Goal: Transaction & Acquisition: Purchase product/service

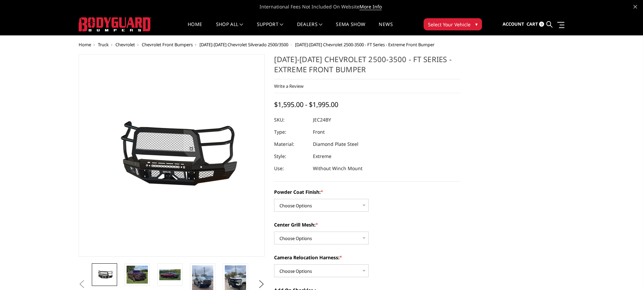
click at [182, 44] on span "Chevrolet Front Bumpers" at bounding box center [167, 44] width 51 height 6
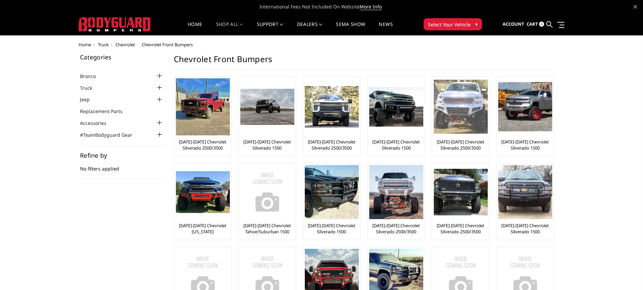
click at [464, 143] on link "[DATE]-[DATE] Chevrolet Silverado 2500/3500" at bounding box center [460, 145] width 54 height 12
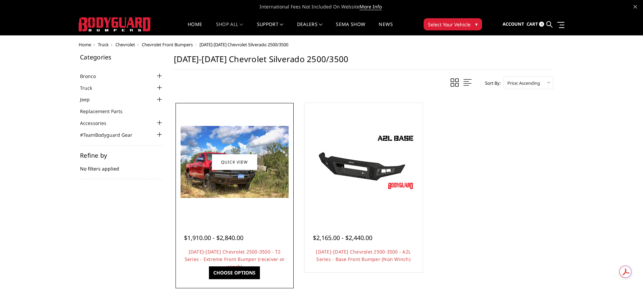
click at [240, 184] on img at bounding box center [234, 162] width 108 height 72
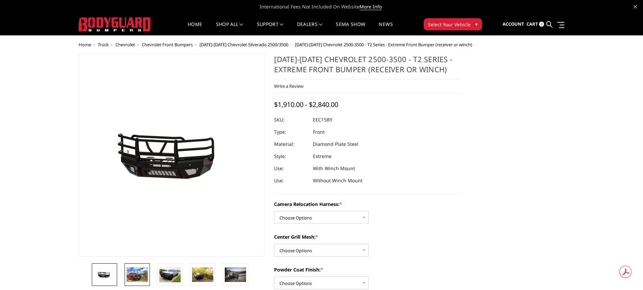
click at [135, 274] on img at bounding box center [136, 274] width 21 height 14
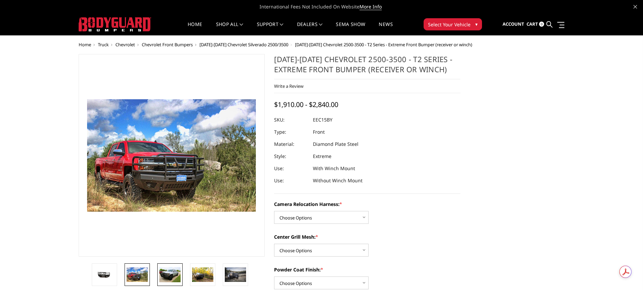
click at [166, 270] on img at bounding box center [169, 274] width 21 height 15
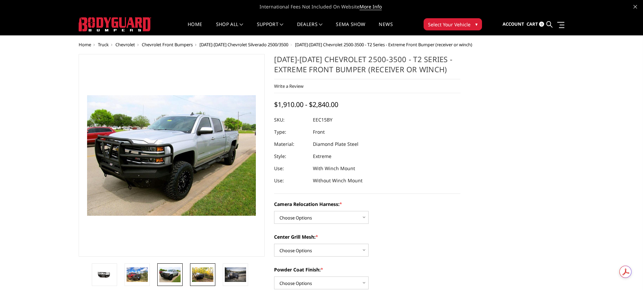
click at [203, 278] on img at bounding box center [202, 274] width 21 height 14
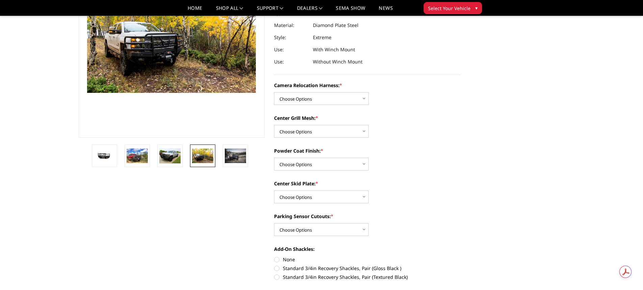
scroll to position [101, 0]
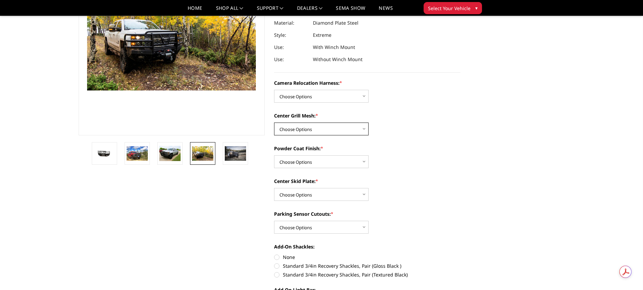
click at [360, 131] on select "Choose Options Without expanded metal With expanded metal" at bounding box center [321, 128] width 94 height 13
click at [408, 116] on label "Center Grill Mesh: *" at bounding box center [367, 115] width 186 height 7
click at [368, 122] on select "Choose Options Without expanded metal With expanded metal" at bounding box center [321, 128] width 94 height 13
click at [354, 161] on select "Choose Options Textured Black Powder Coat Gloss Black Powder Coat Bare Metal" at bounding box center [321, 161] width 94 height 13
select select "3805"
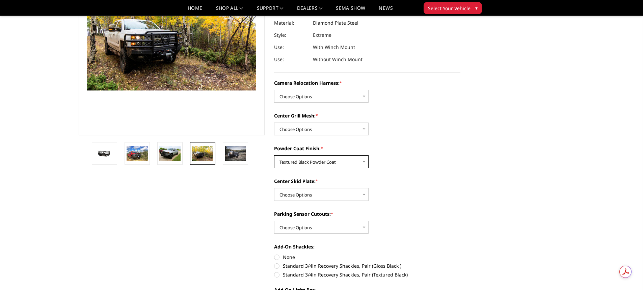
click at [274, 155] on select "Choose Options Textured Black Powder Coat Gloss Black Powder Coat Bare Metal" at bounding box center [321, 161] width 94 height 13
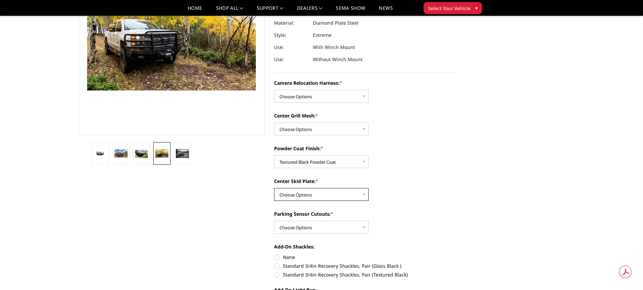
click at [359, 193] on select "Choose Options Winch Mount Skid Plate Standard Skid Plate (included) 2" Receive…" at bounding box center [321, 194] width 94 height 13
select select "3800"
click at [274, 188] on select "Choose Options Winch Mount Skid Plate Standard Skid Plate (included) 2" Receive…" at bounding box center [321, 194] width 94 height 13
click at [358, 131] on select "Choose Options Without expanded metal With expanded metal" at bounding box center [321, 128] width 94 height 13
select select "3806"
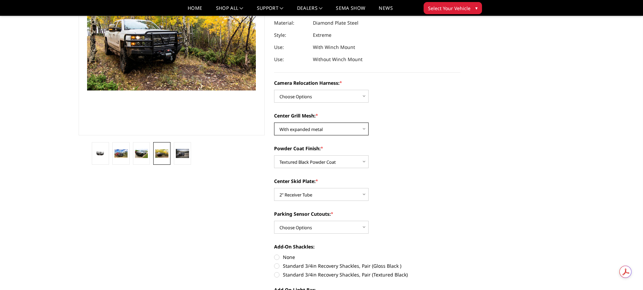
click at [274, 122] on select "Choose Options Without expanded metal With expanded metal" at bounding box center [321, 128] width 94 height 13
click at [358, 95] on select "Choose Options Without camera harness With camera harness" at bounding box center [321, 96] width 94 height 13
select select "3809"
click at [274, 90] on select "Choose Options Without camera harness With camera harness" at bounding box center [321, 96] width 94 height 13
click at [345, 228] on select "Choose Options Yes - With Parking Sensor Cutouts" at bounding box center [321, 227] width 94 height 13
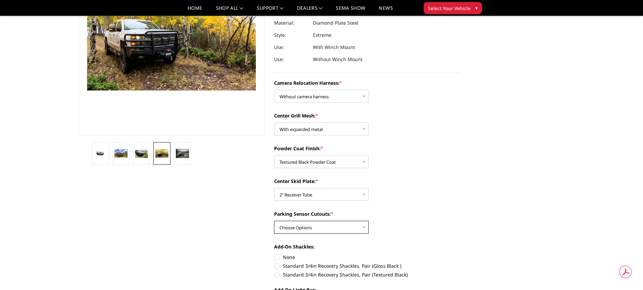
select select "3799"
click at [274, 221] on select "Choose Options Yes - With Parking Sensor Cutouts" at bounding box center [321, 227] width 94 height 13
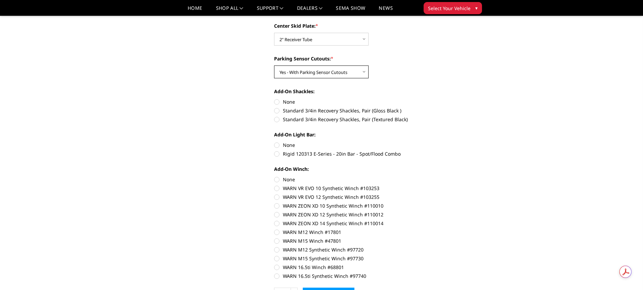
scroll to position [270, 0]
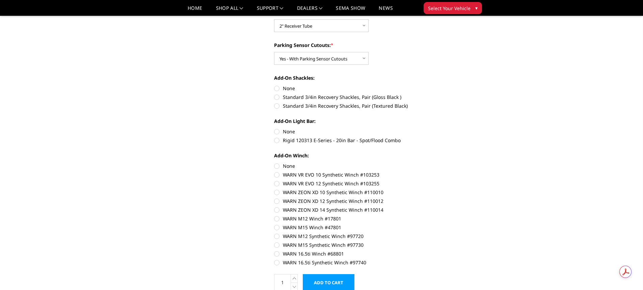
click at [278, 131] on label "None" at bounding box center [367, 131] width 186 height 7
click at [274, 128] on input "None" at bounding box center [274, 128] width 0 height 0
radio input "true"
click at [279, 108] on label "Standard 3/4in Recovery Shackles, Pair (Textured Black)" at bounding box center [367, 105] width 186 height 7
click at [460, 94] on input "Standard 3/4in Recovery Shackles, Pair (Textured Black)" at bounding box center [460, 93] width 0 height 0
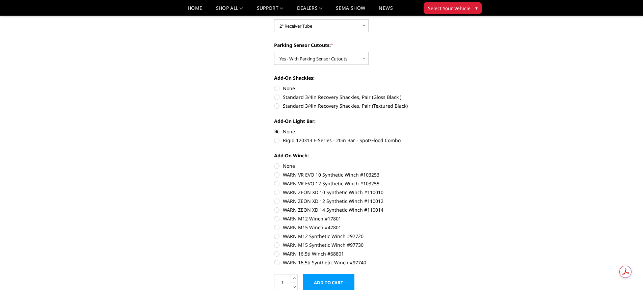
radio input "true"
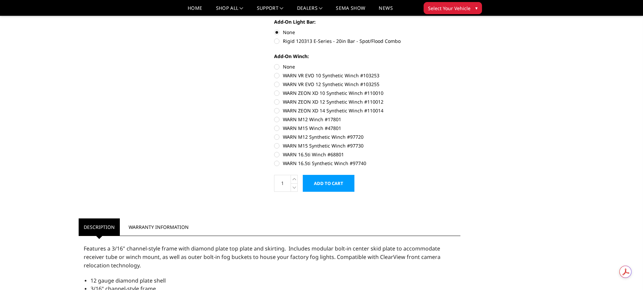
scroll to position [371, 0]
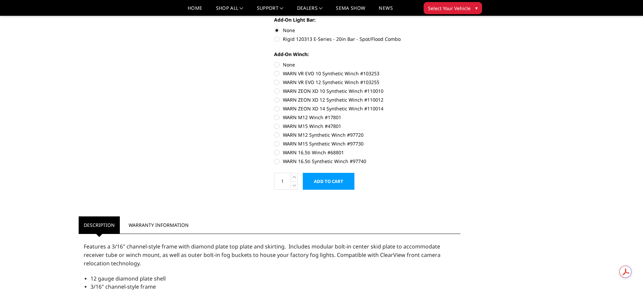
click at [276, 63] on label "None" at bounding box center [367, 64] width 186 height 7
click at [274, 61] on input "None" at bounding box center [274, 61] width 0 height 0
radio input "true"
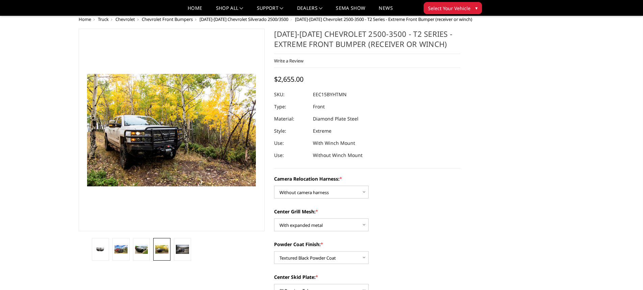
scroll to position [0, 0]
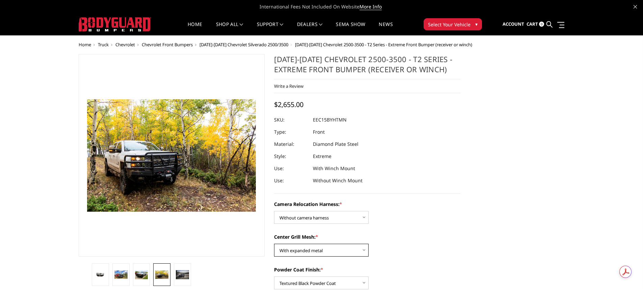
click at [359, 251] on select "Choose Options Without expanded metal With expanded metal" at bounding box center [321, 250] width 94 height 13
click at [274, 244] on select "Choose Options Without expanded metal With expanded metal" at bounding box center [321, 250] width 94 height 13
click at [116, 274] on img at bounding box center [120, 274] width 13 height 9
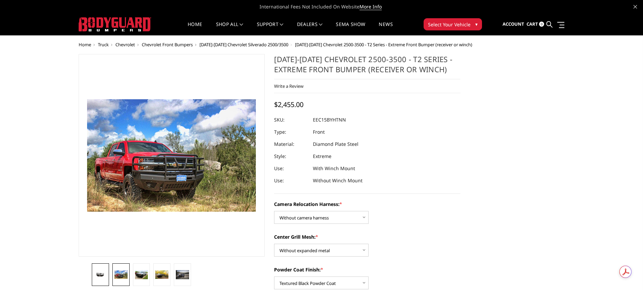
click at [98, 274] on img at bounding box center [100, 274] width 13 height 7
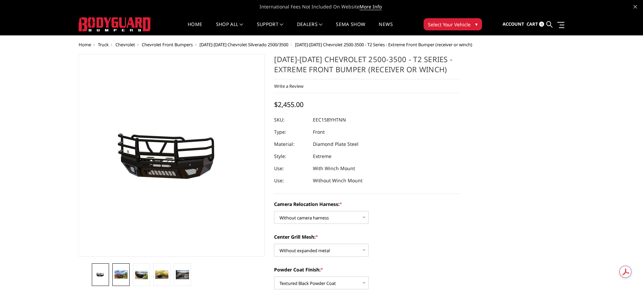
click at [125, 274] on img at bounding box center [120, 274] width 13 height 9
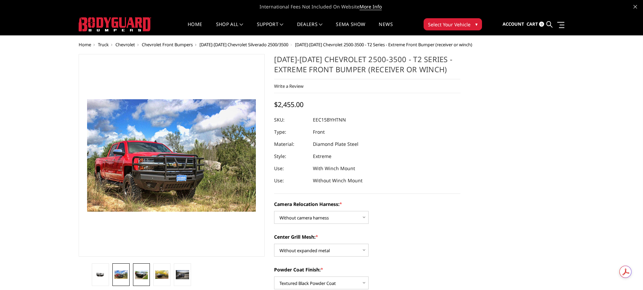
click at [146, 274] on img at bounding box center [141, 274] width 13 height 9
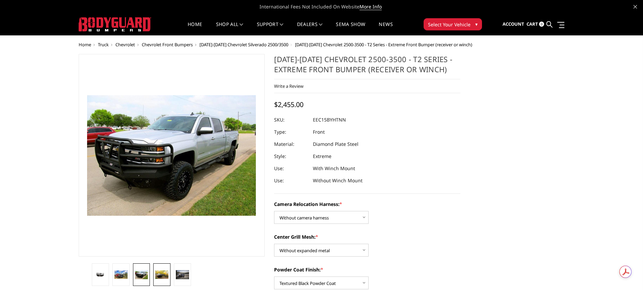
click at [159, 275] on img at bounding box center [161, 274] width 13 height 9
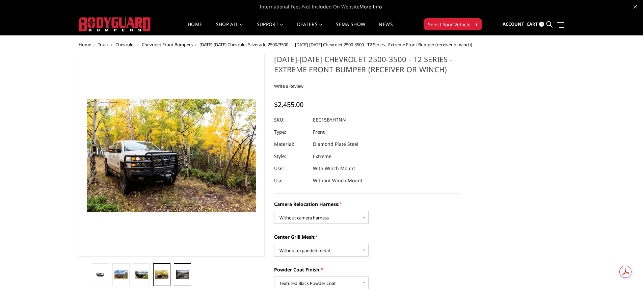
click at [178, 275] on img at bounding box center [182, 274] width 13 height 9
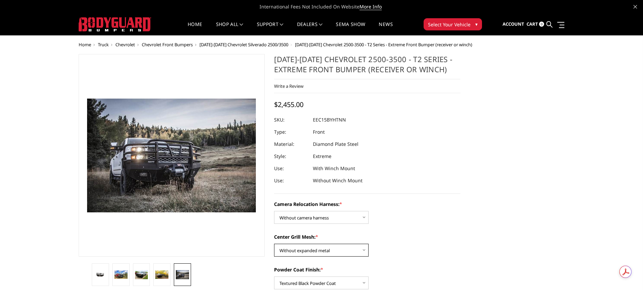
click at [352, 252] on select "Choose Options Without expanded metal With expanded metal" at bounding box center [321, 250] width 94 height 13
select select "3806"
click at [274, 244] on select "Choose Options Without expanded metal With expanded metal" at bounding box center [321, 250] width 94 height 13
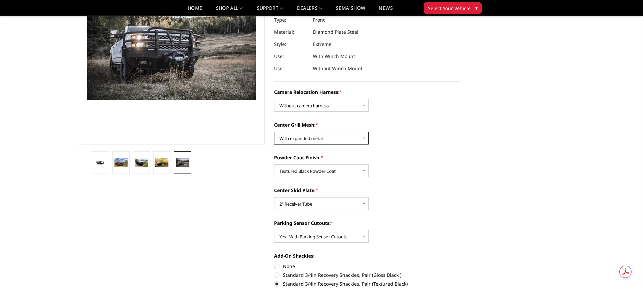
scroll to position [101, 0]
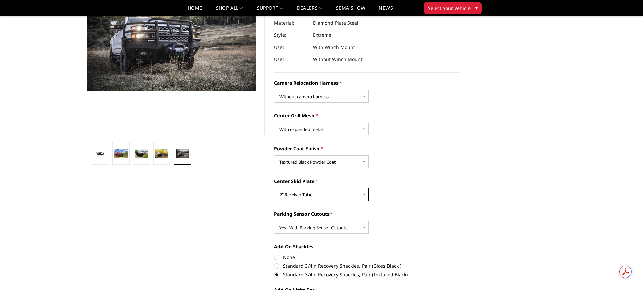
click at [353, 194] on select "Choose Options Winch Mount Skid Plate Standard Skid Plate (included) 2" Receive…" at bounding box center [321, 194] width 94 height 13
select select "3801"
click at [274, 188] on select "Choose Options Winch Mount Skid Plate Standard Skid Plate (included) 2" Receive…" at bounding box center [321, 194] width 94 height 13
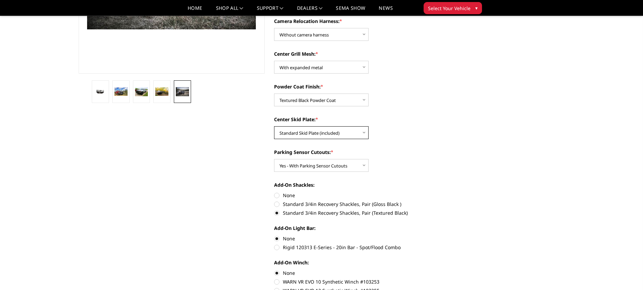
scroll to position [169, 0]
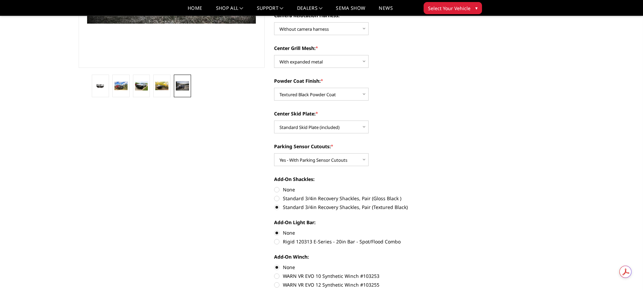
click at [278, 189] on label "None" at bounding box center [367, 189] width 186 height 7
click at [274, 186] on input "None" at bounding box center [274, 186] width 0 height 0
radio input "true"
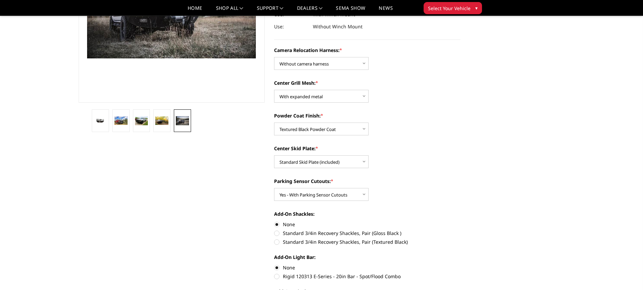
scroll to position [135, 0]
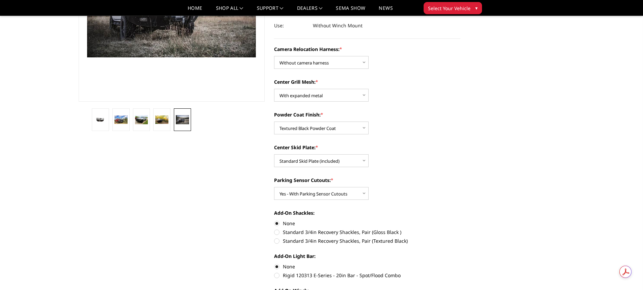
click at [274, 241] on label "Standard 3/4in Recovery Shackles, Pair (Textured Black)" at bounding box center [367, 240] width 186 height 7
click at [460, 229] on input "Standard 3/4in Recovery Shackles, Pair (Textured Black)" at bounding box center [460, 228] width 0 height 0
radio input "true"
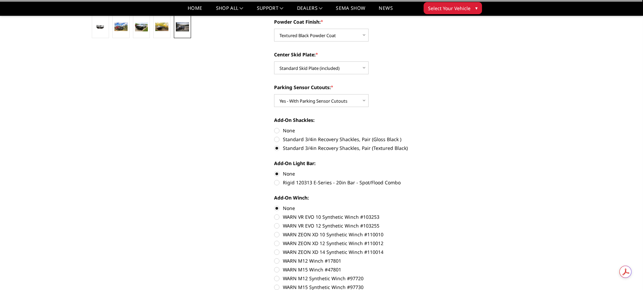
scroll to position [236, 0]
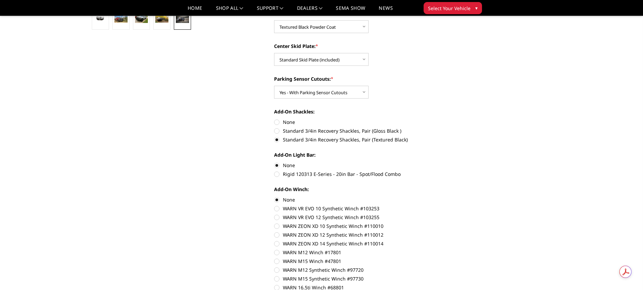
click at [276, 174] on label "Rigid 120313 E-Series - 20in Bar - Spot/Flood Combo" at bounding box center [367, 173] width 186 height 7
click at [460, 162] on input "Rigid 120313 E-Series - 20in Bar - Spot/Flood Combo" at bounding box center [460, 162] width 0 height 0
radio input "true"
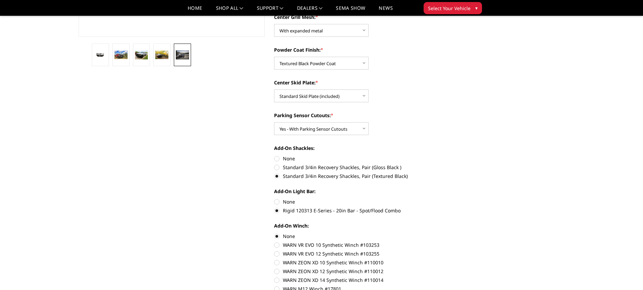
scroll to position [202, 0]
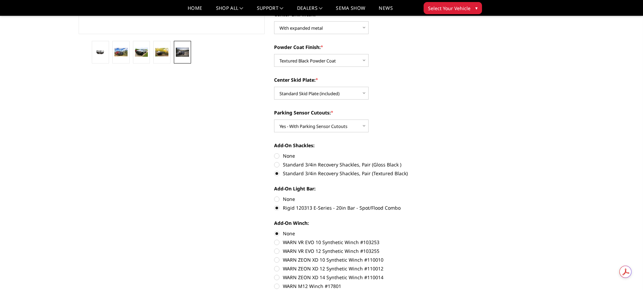
click at [276, 201] on label "None" at bounding box center [367, 198] width 186 height 7
click at [274, 196] on input "None" at bounding box center [274, 195] width 0 height 0
radio input "true"
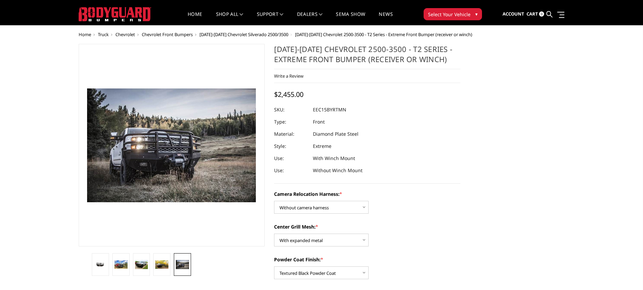
scroll to position [0, 0]
